Goal: Book appointment/travel/reservation

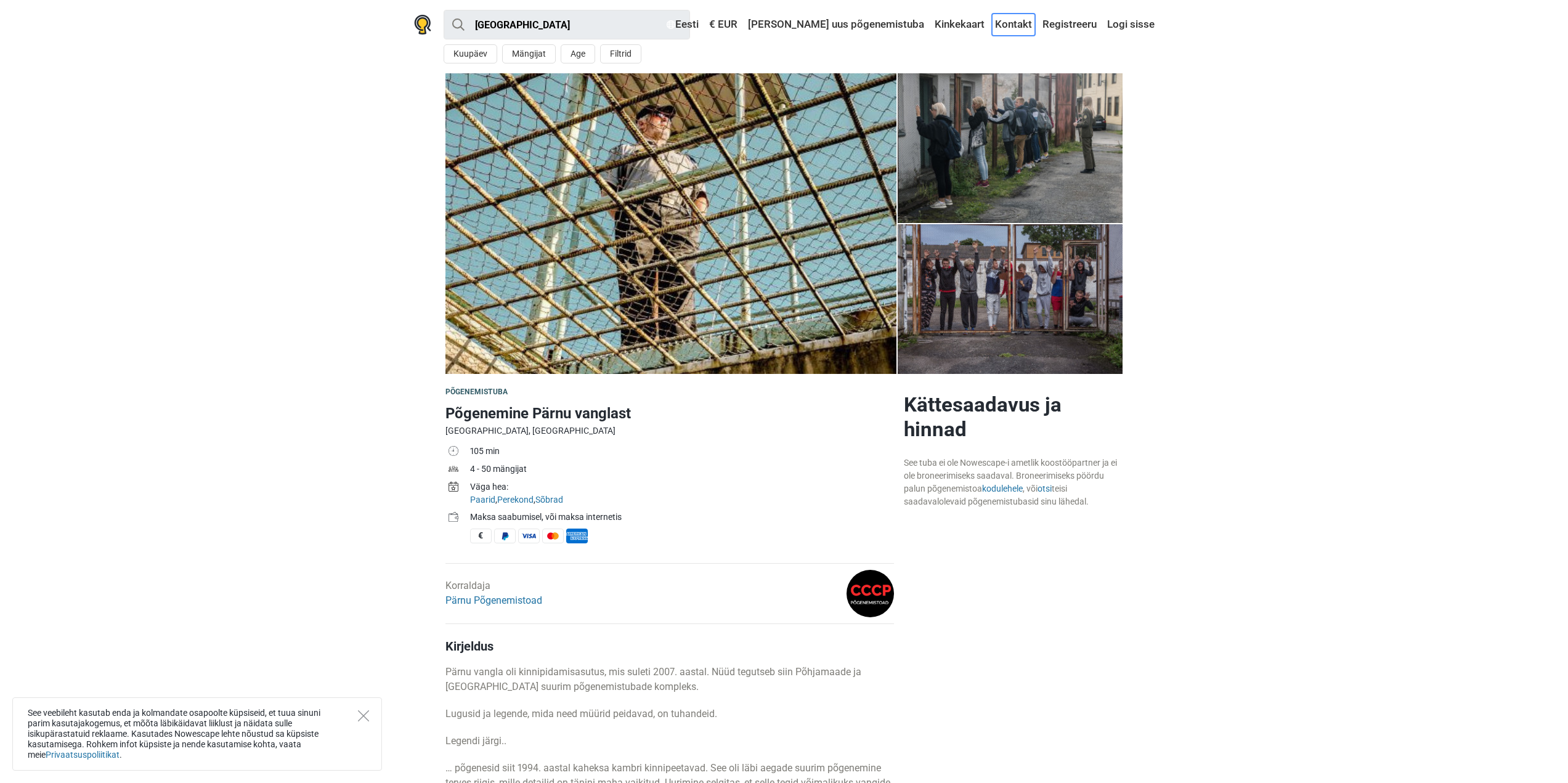
click at [1003, 24] on link "Kontakt" at bounding box center [1014, 25] width 43 height 23
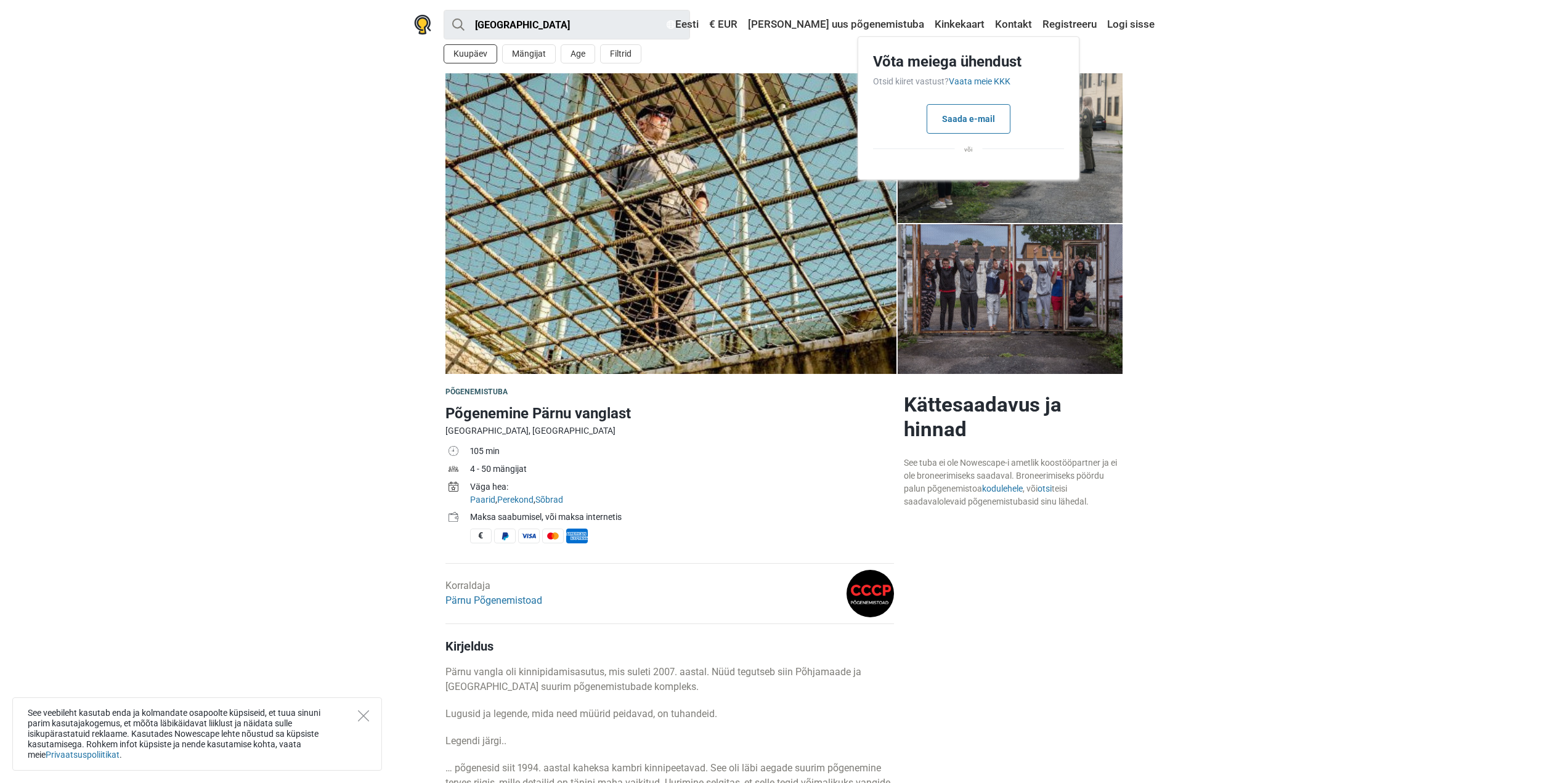
click at [478, 59] on button "Kuupäev" at bounding box center [470, 54] width 54 height 19
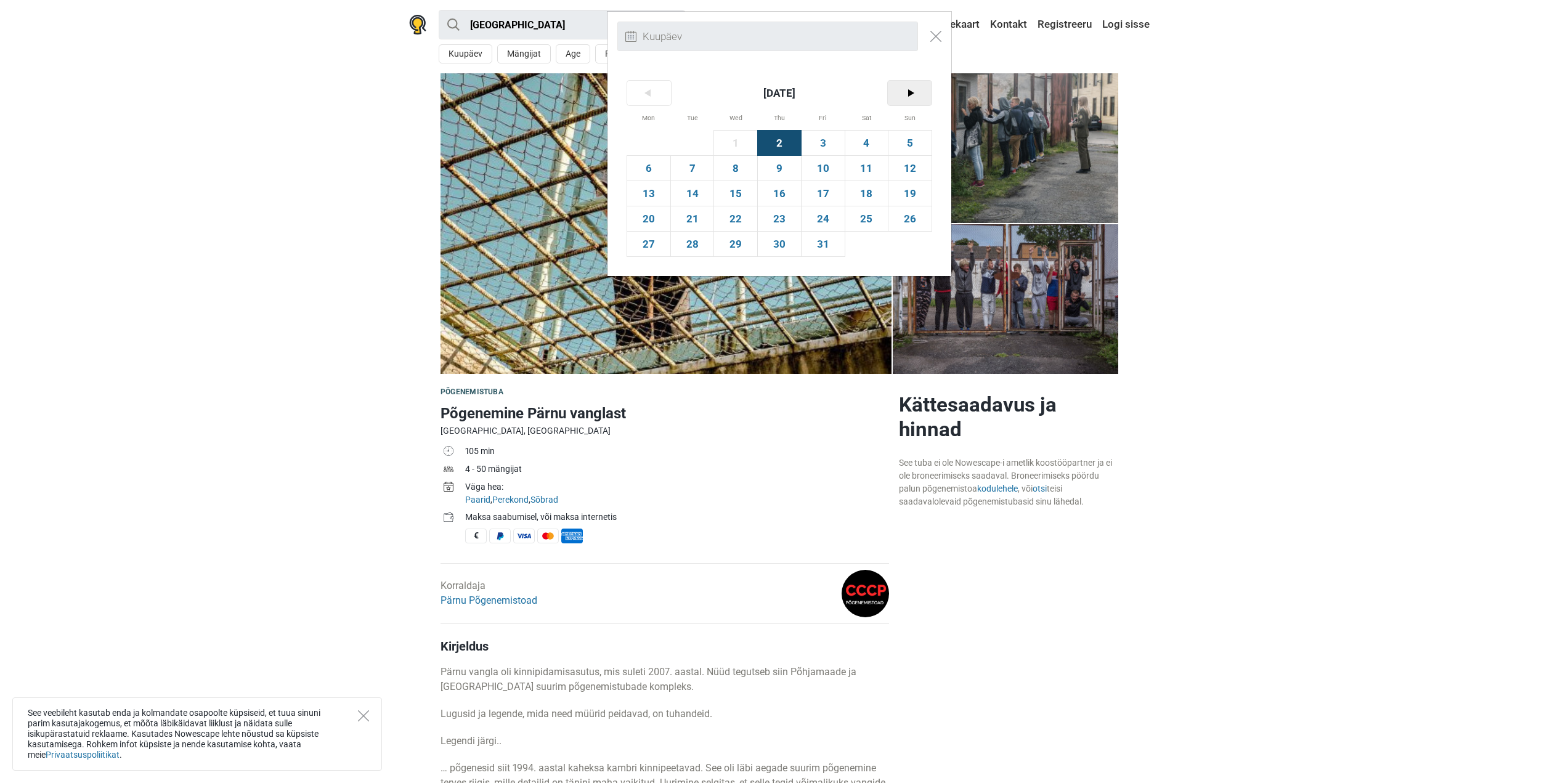
click at [910, 95] on span ">" at bounding box center [909, 93] width 44 height 24
click at [794, 197] on span "18" at bounding box center [779, 193] width 43 height 24
type input "[DATE] (N)"
